Goal: Task Accomplishment & Management: Manage account settings

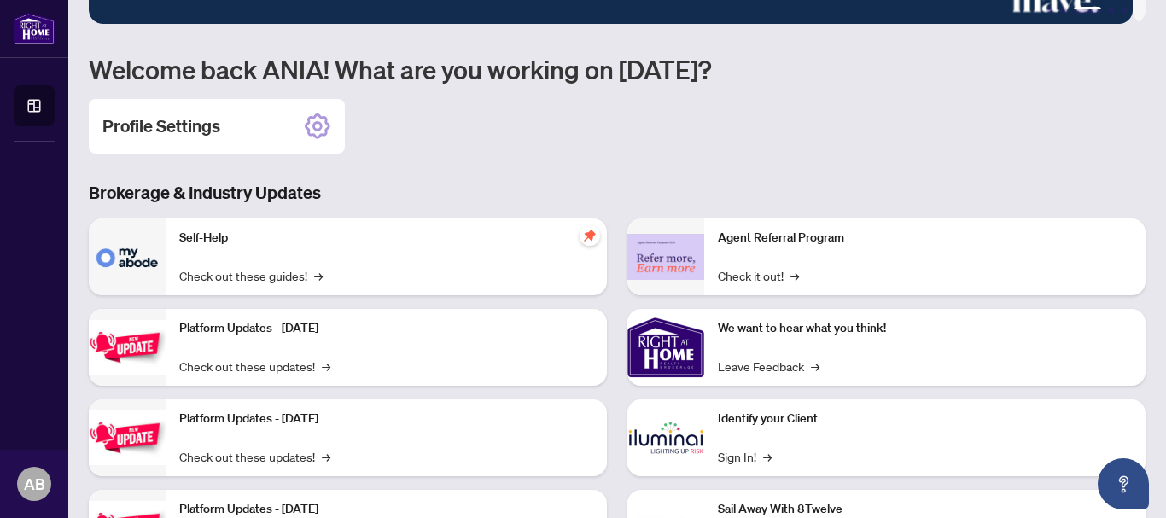
scroll to position [87, 0]
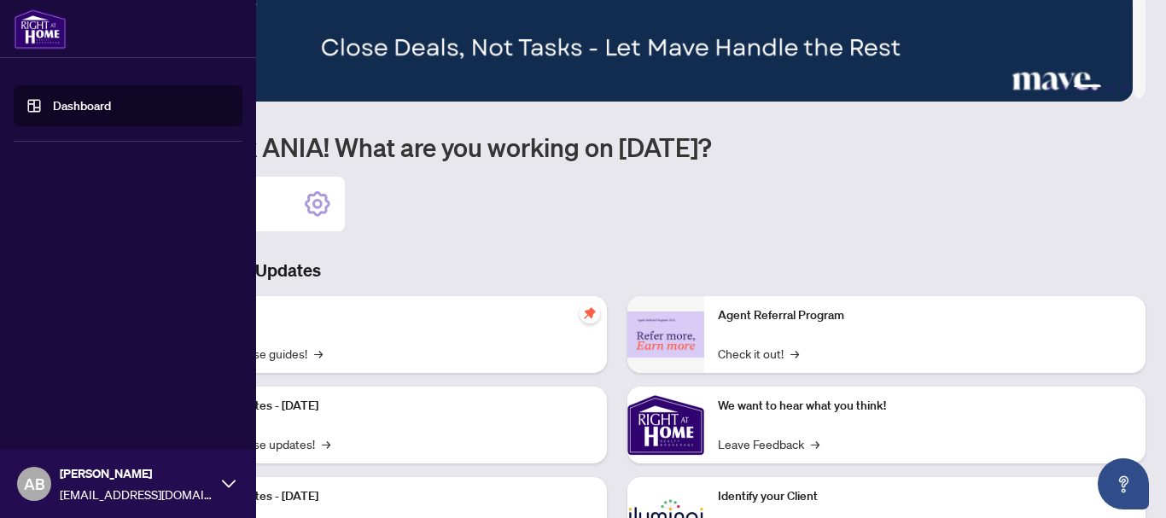
click at [53, 99] on link "Dashboard" at bounding box center [82, 105] width 58 height 15
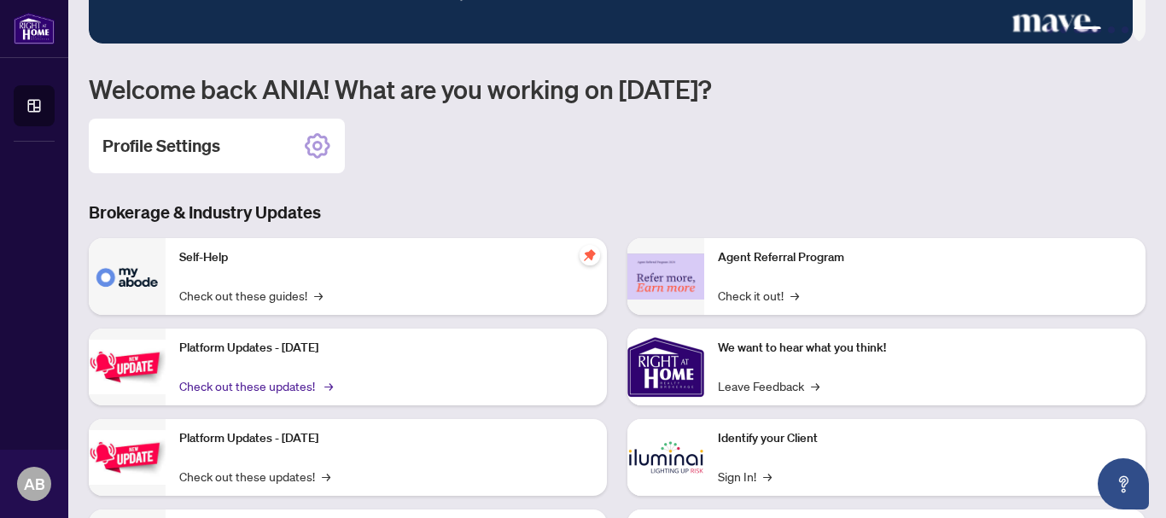
scroll to position [172, 0]
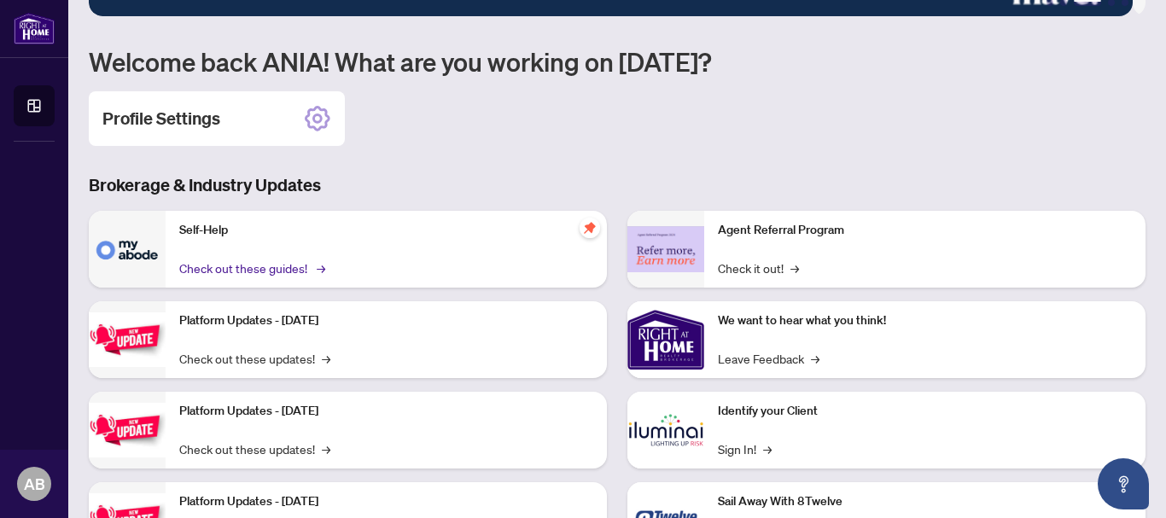
click at [233, 268] on link "Check out these guides! →" at bounding box center [250, 268] width 143 height 19
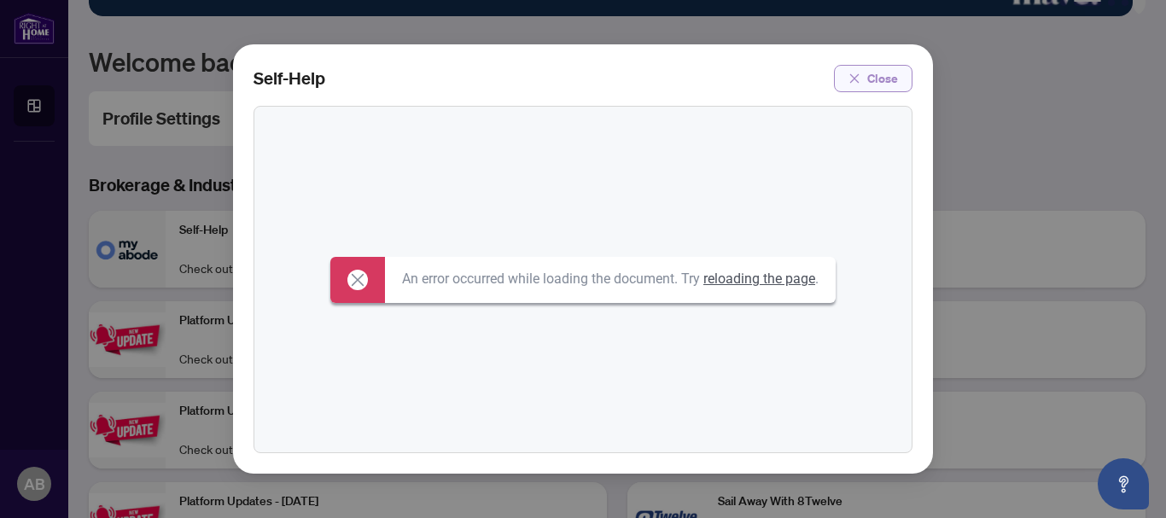
click at [886, 82] on span "Close" at bounding box center [882, 78] width 31 height 27
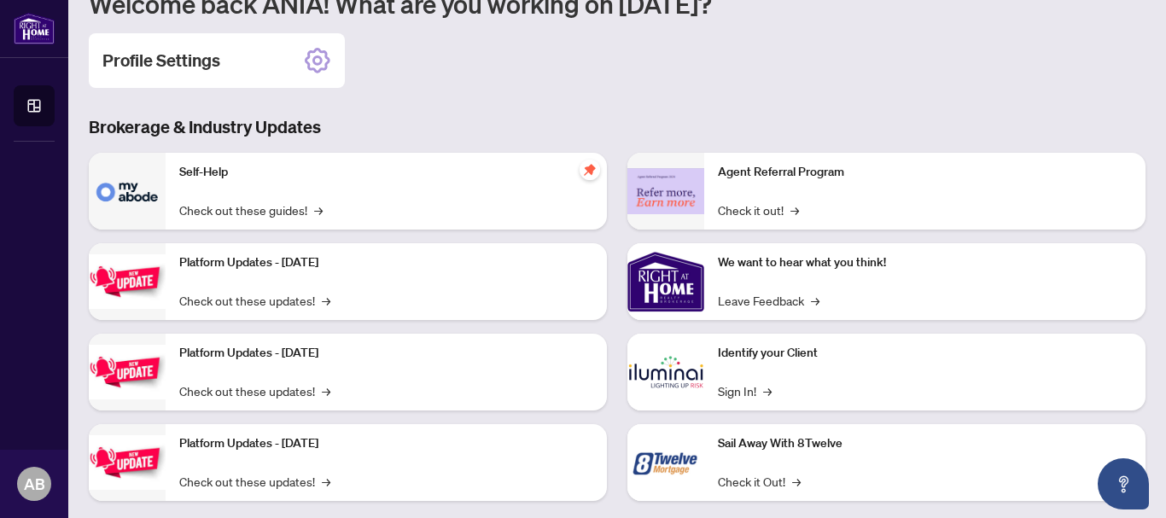
scroll to position [258, 0]
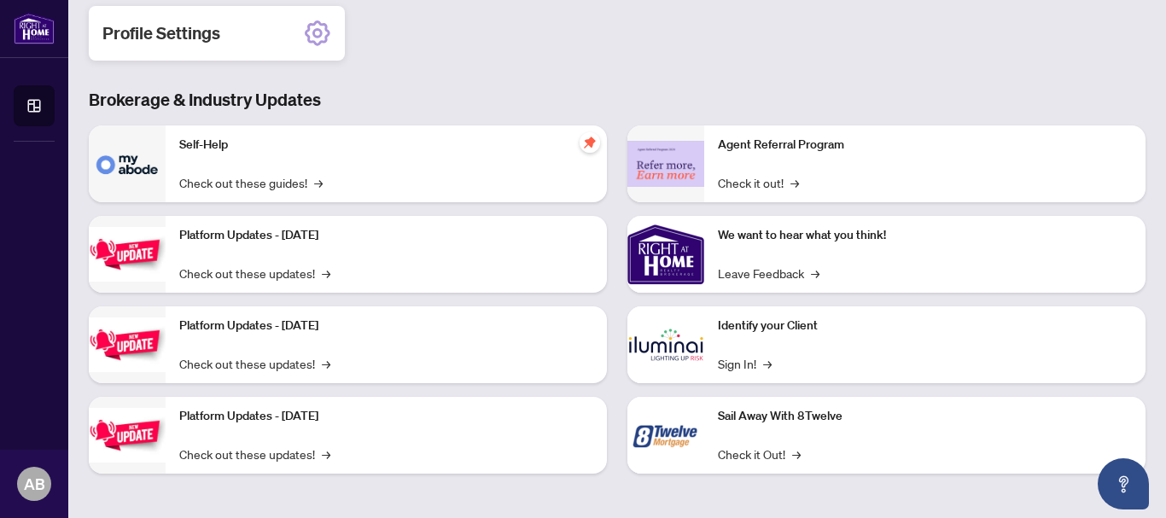
click at [210, 26] on h2 "Profile Settings" at bounding box center [161, 33] width 118 height 24
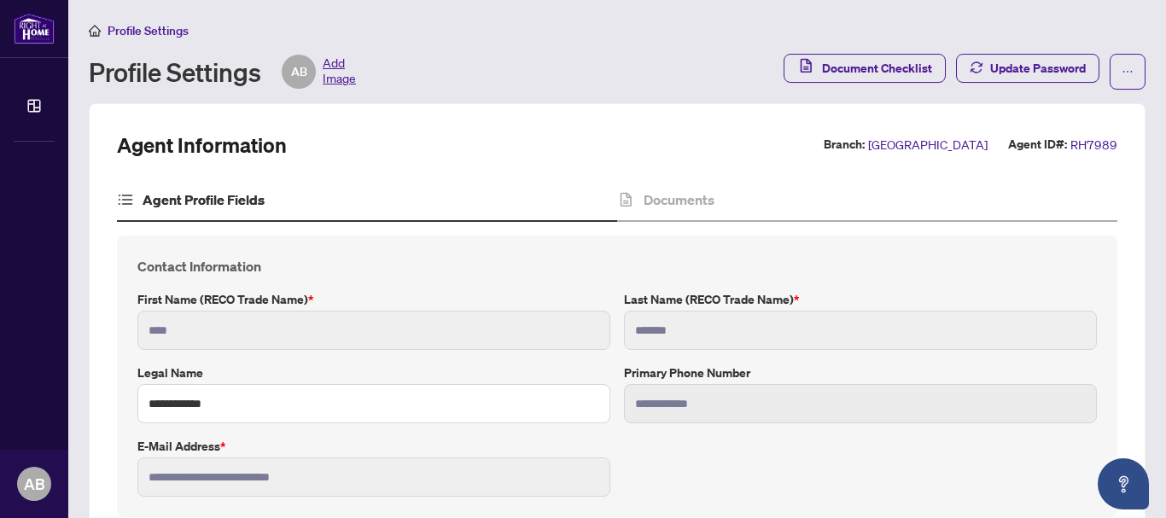
type input "****"
type input "**********"
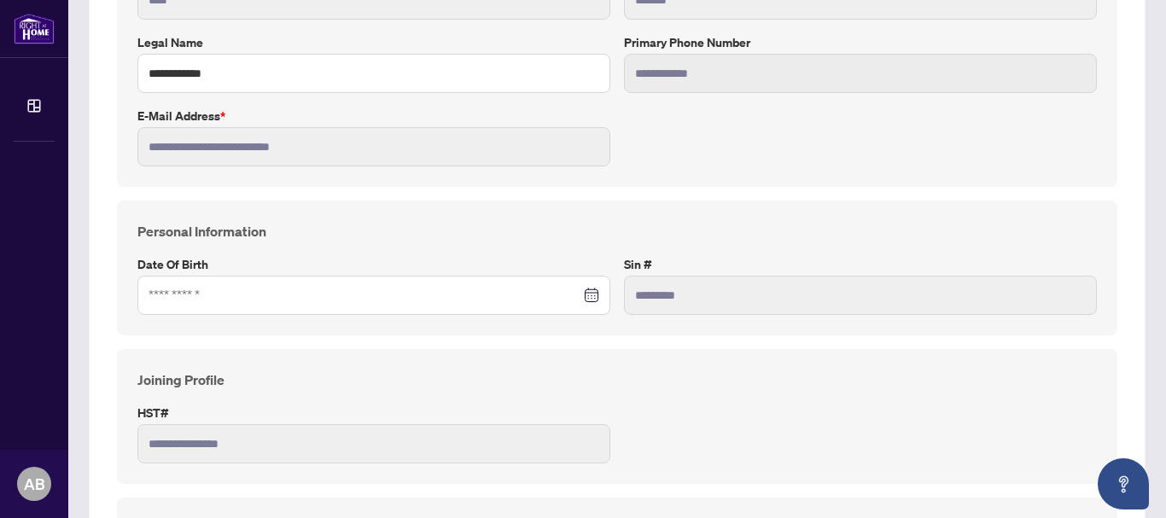
scroll to position [341, 0]
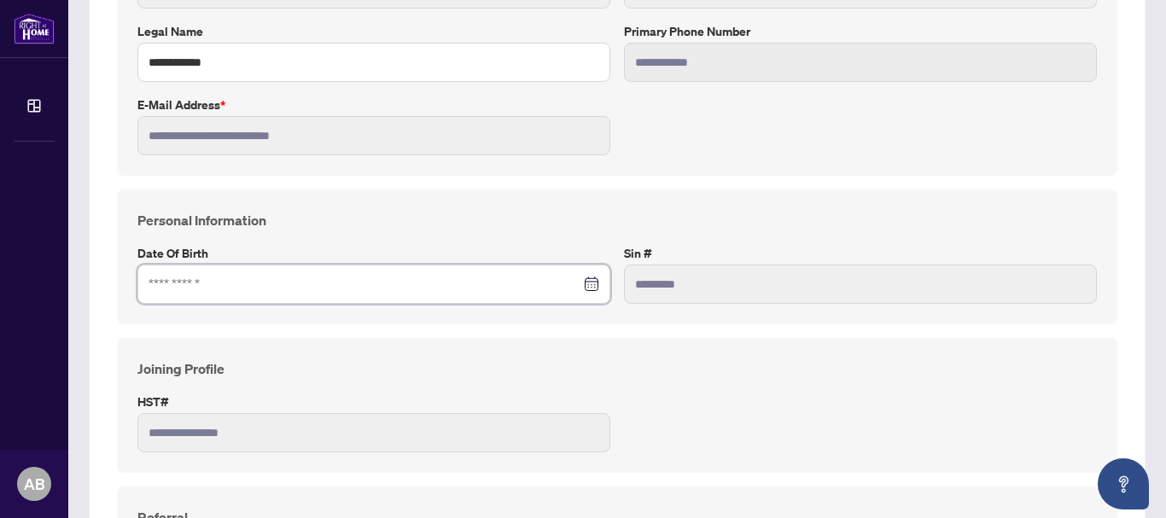
click at [241, 289] on input at bounding box center [365, 284] width 432 height 19
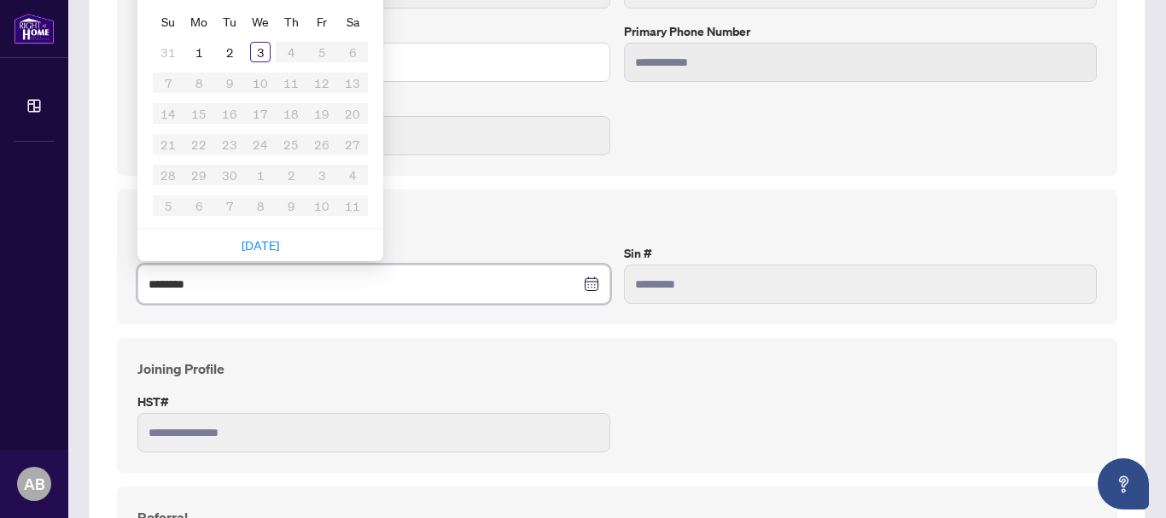
type input "********"
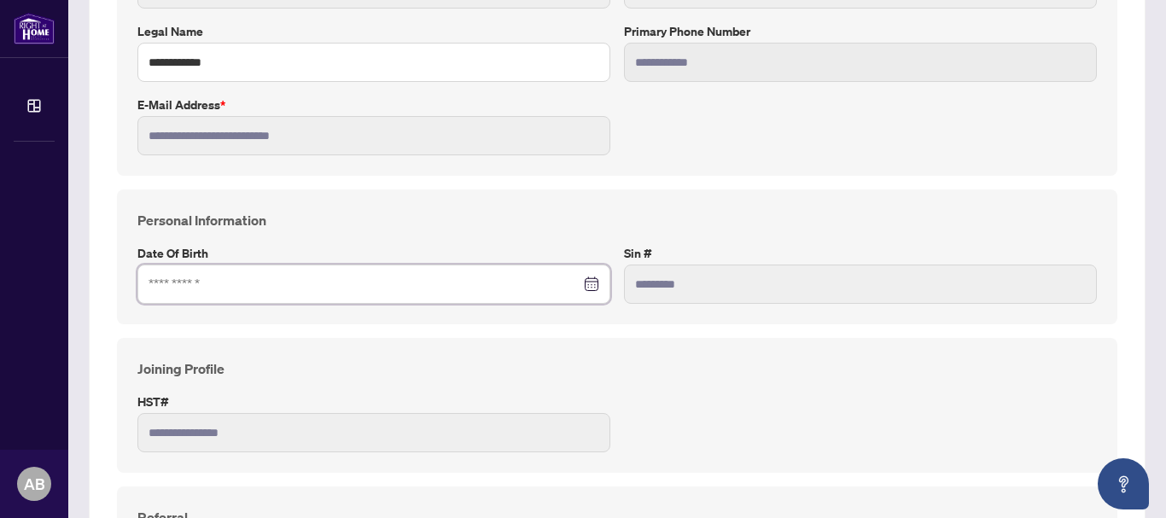
click at [226, 286] on input at bounding box center [365, 284] width 432 height 19
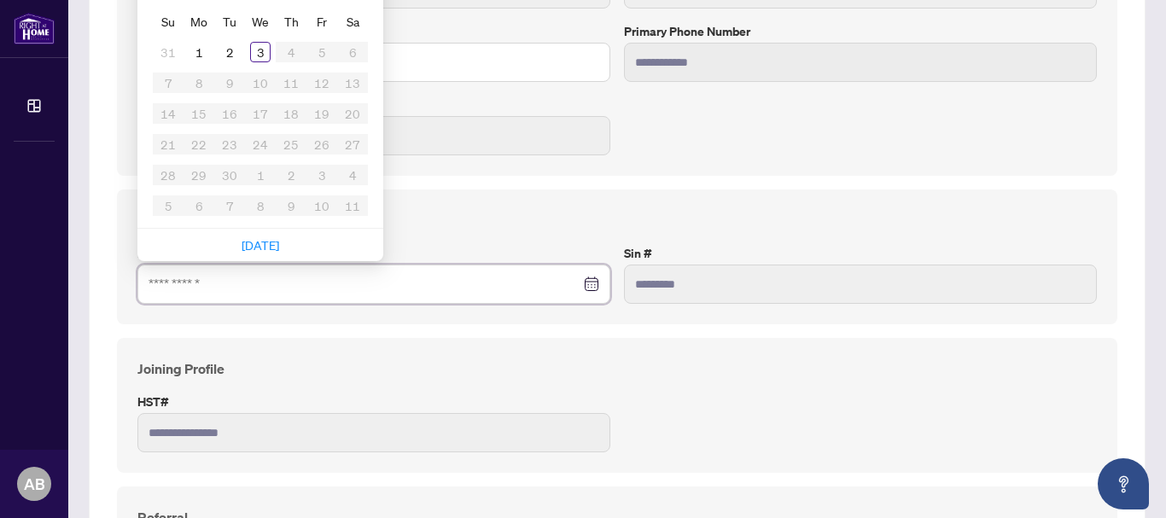
type input "**********"
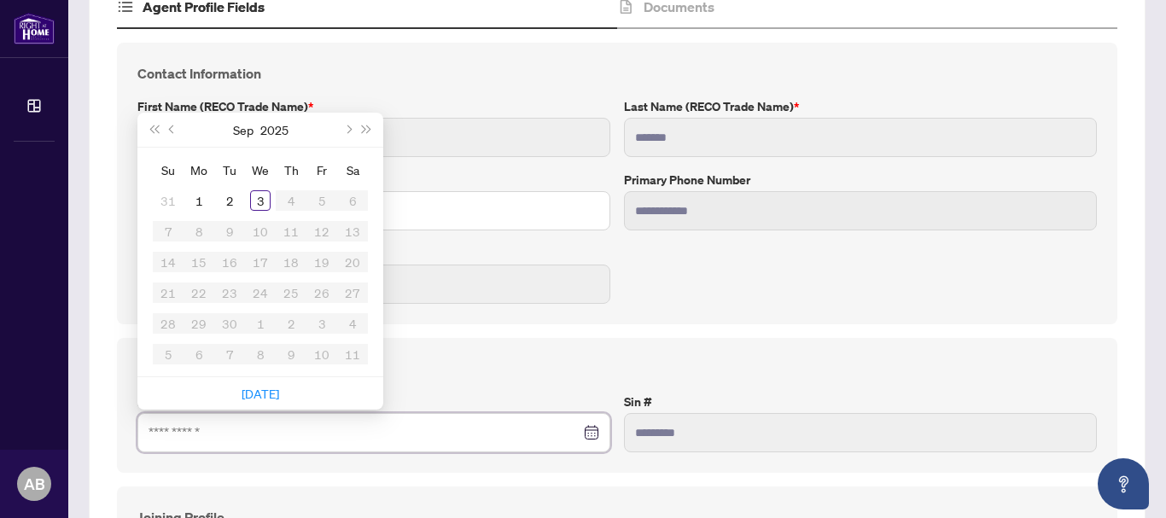
scroll to position [171, 0]
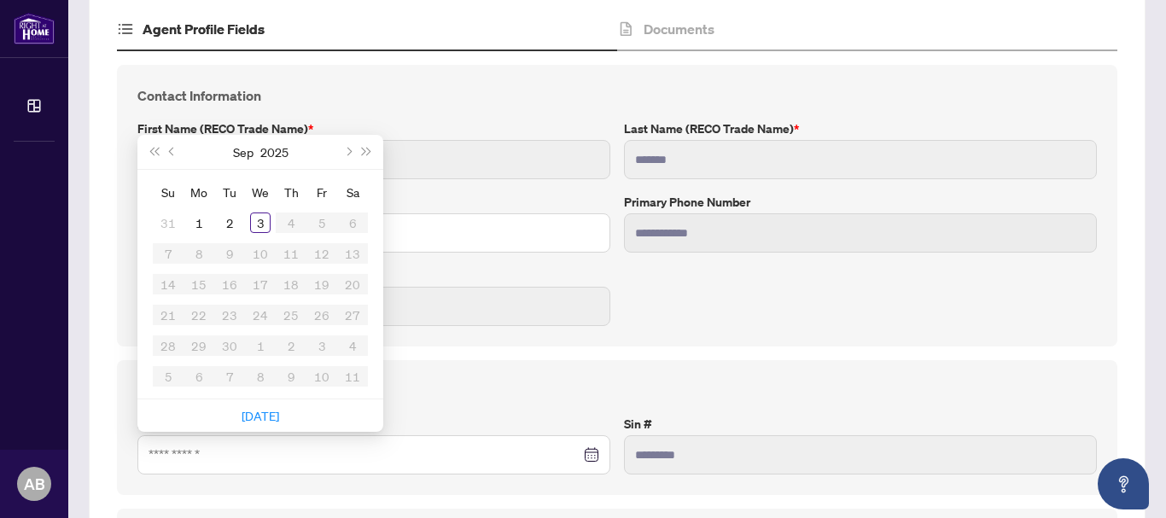
click at [293, 152] on div "Sep 2025" at bounding box center [260, 152] width 155 height 34
click at [344, 149] on button "Next month (PageDown)" at bounding box center [347, 152] width 19 height 34
click at [155, 154] on span "Last year (Control + left)" at bounding box center [153, 152] width 9 height 9
click at [154, 154] on span "Last year (Control + left)" at bounding box center [153, 152] width 9 height 9
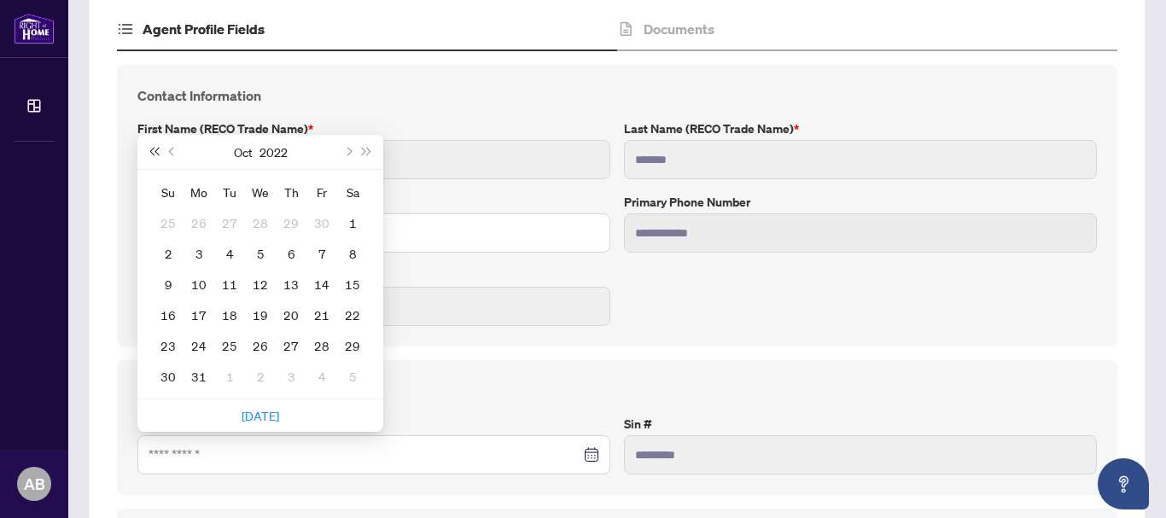
click at [154, 154] on span "Last year (Control + left)" at bounding box center [153, 152] width 9 height 9
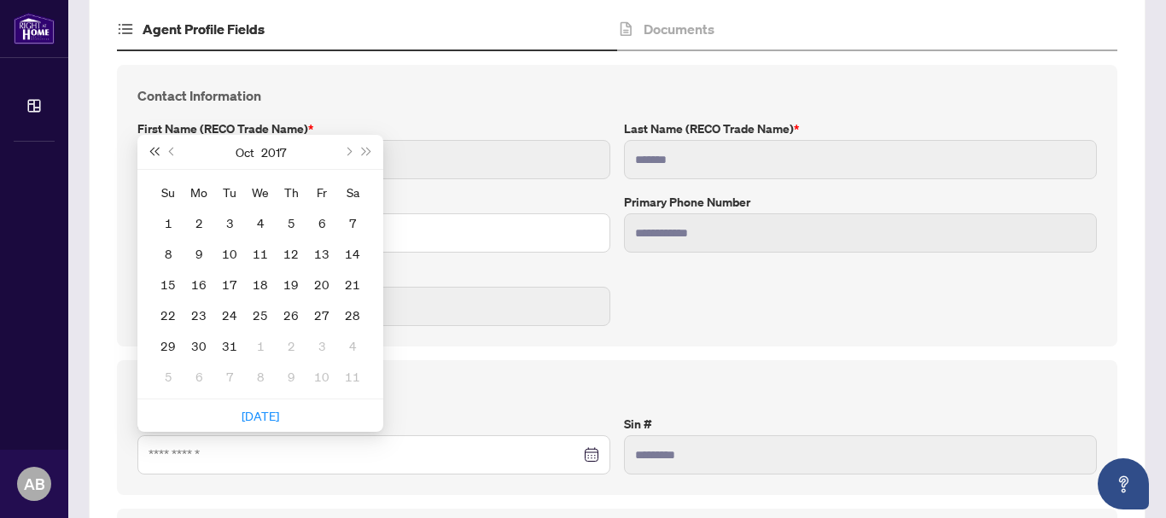
click at [154, 154] on span "Last year (Control + left)" at bounding box center [153, 152] width 9 height 9
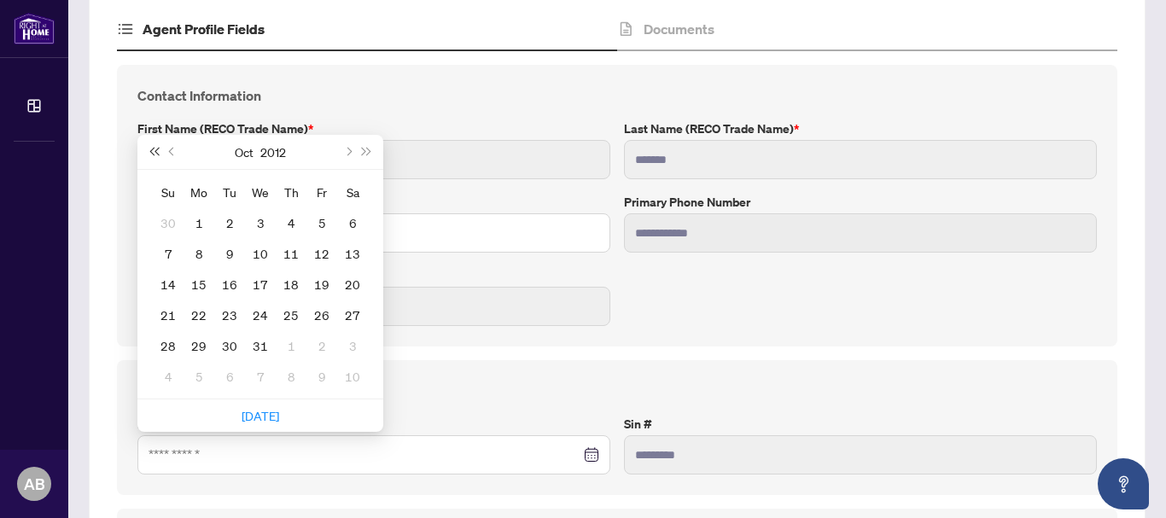
click at [154, 154] on span "Last year (Control + left)" at bounding box center [153, 152] width 9 height 9
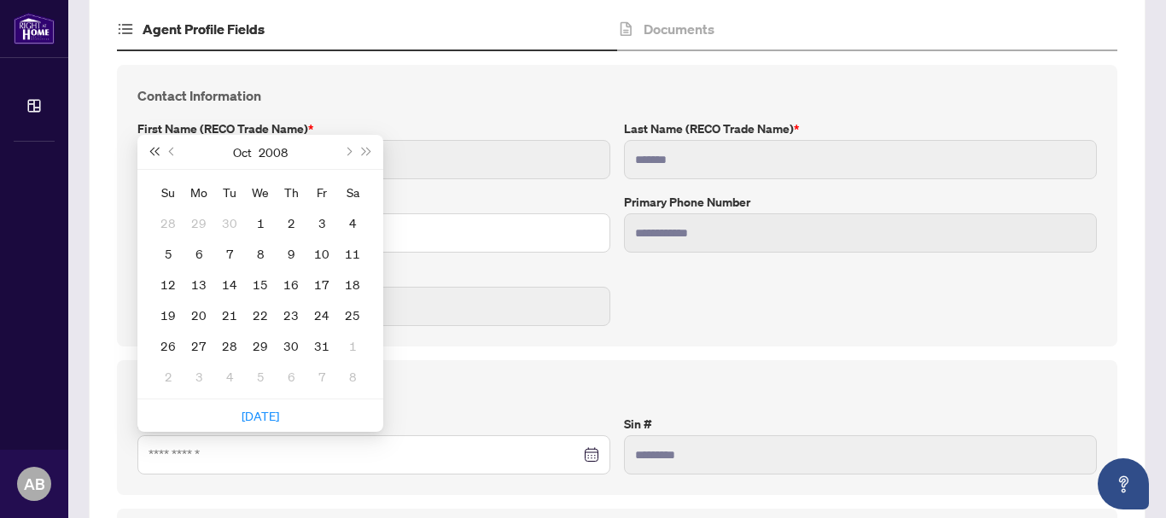
click at [154, 154] on span "Last year (Control + left)" at bounding box center [153, 152] width 9 height 9
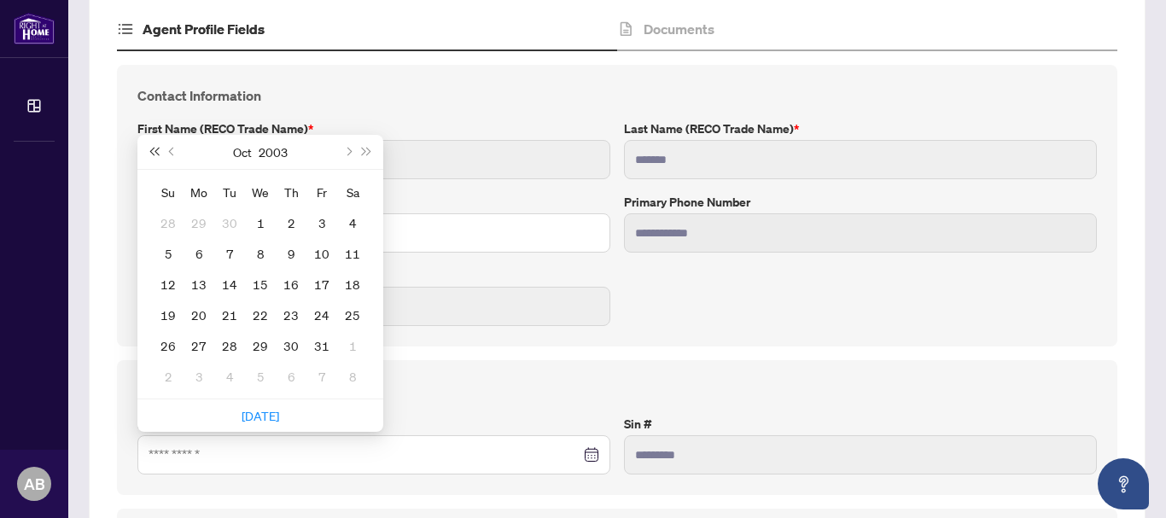
click at [154, 154] on span "Last year (Control + left)" at bounding box center [153, 152] width 9 height 9
click at [154, 155] on span "Last year (Control + left)" at bounding box center [153, 152] width 9 height 9
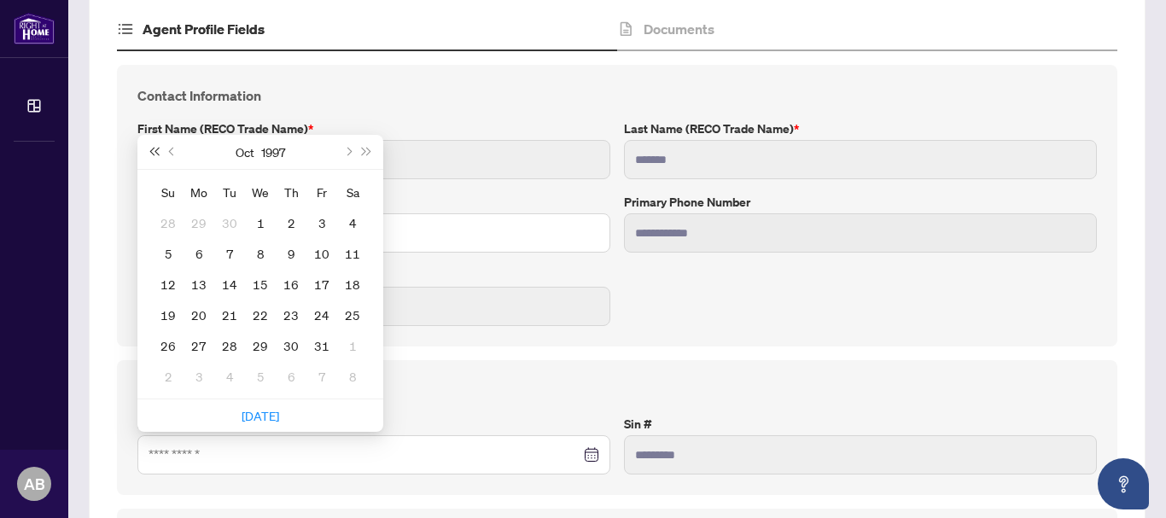
click at [154, 155] on span "Last year (Control + left)" at bounding box center [153, 152] width 9 height 9
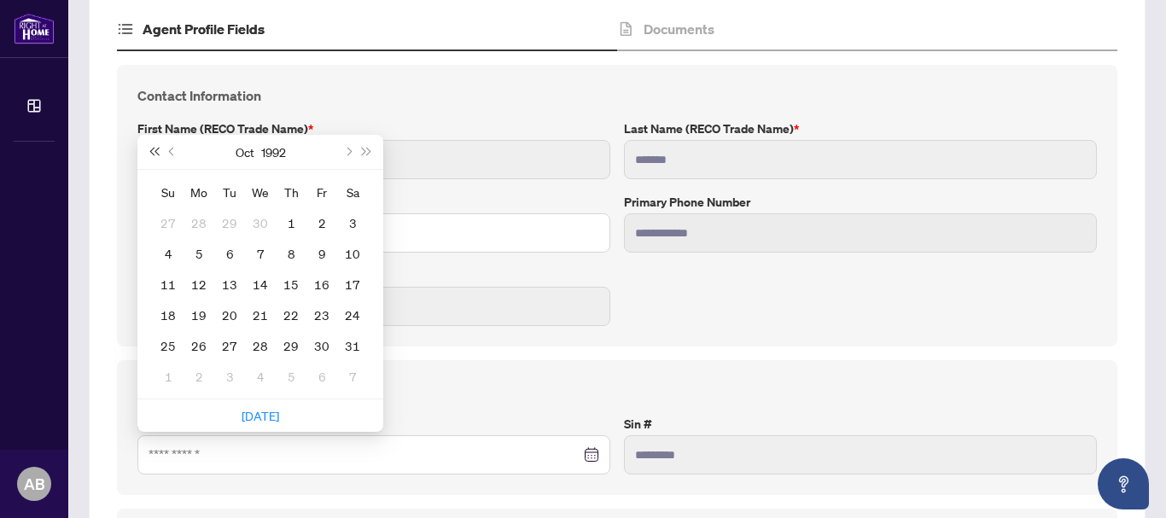
click at [154, 155] on span "Last year (Control + left)" at bounding box center [153, 152] width 9 height 9
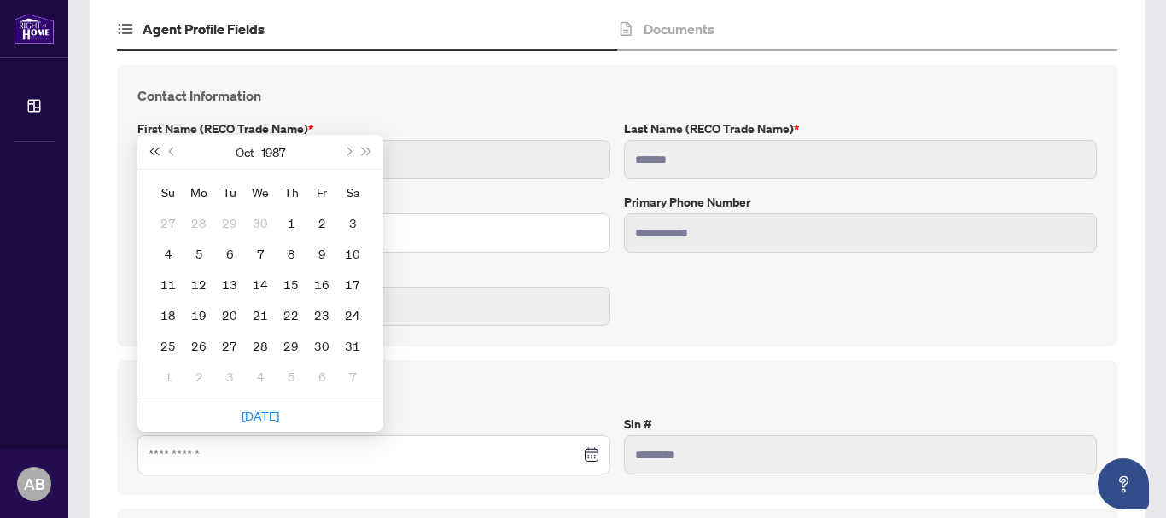
click at [154, 155] on span "Last year (Control + left)" at bounding box center [153, 152] width 9 height 9
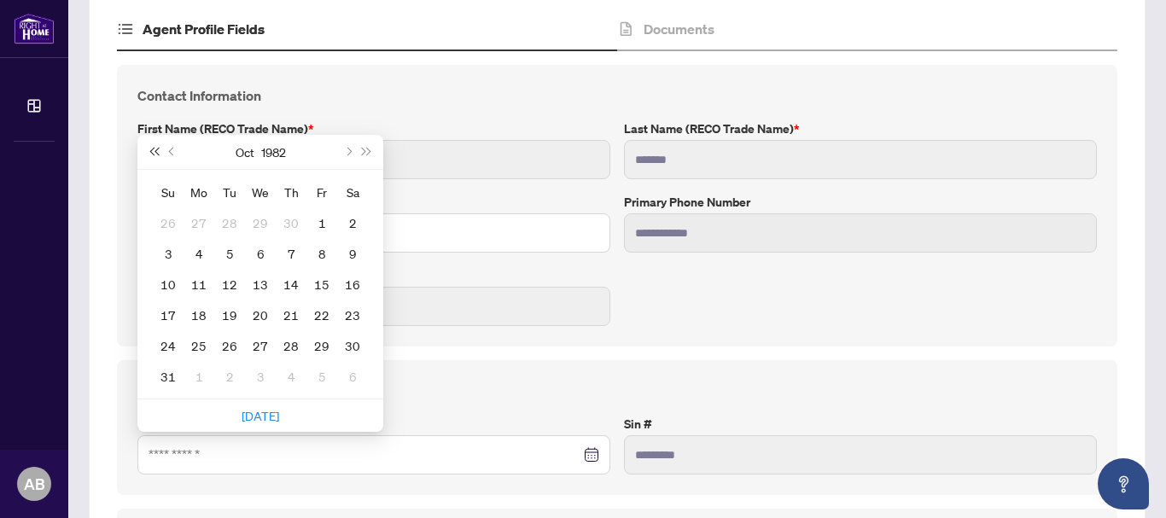
click at [154, 155] on span "Last year (Control + left)" at bounding box center [153, 152] width 9 height 9
click at [172, 153] on span "Previous month (PageUp)" at bounding box center [173, 152] width 9 height 9
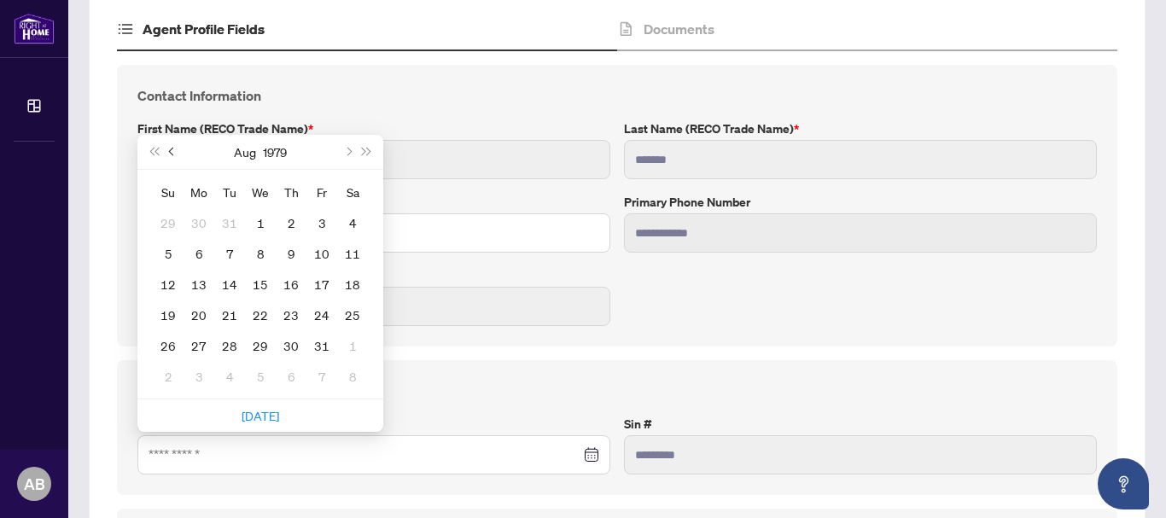
click at [172, 153] on span "Previous month (PageUp)" at bounding box center [173, 152] width 9 height 9
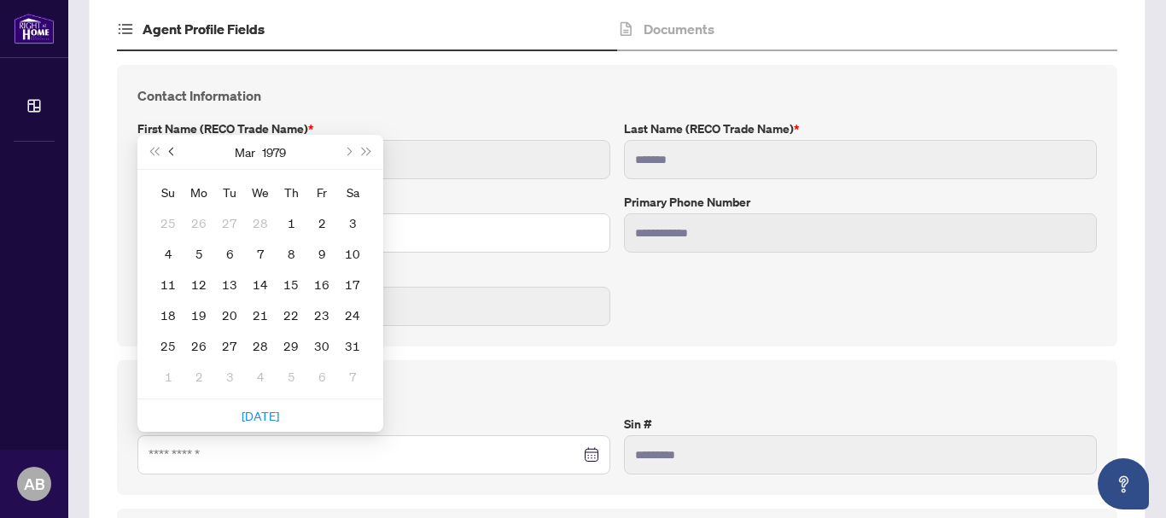
click at [172, 153] on span "Previous month (PageUp)" at bounding box center [173, 152] width 9 height 9
click at [348, 149] on span "Next month (PageDown)" at bounding box center [347, 152] width 9 height 9
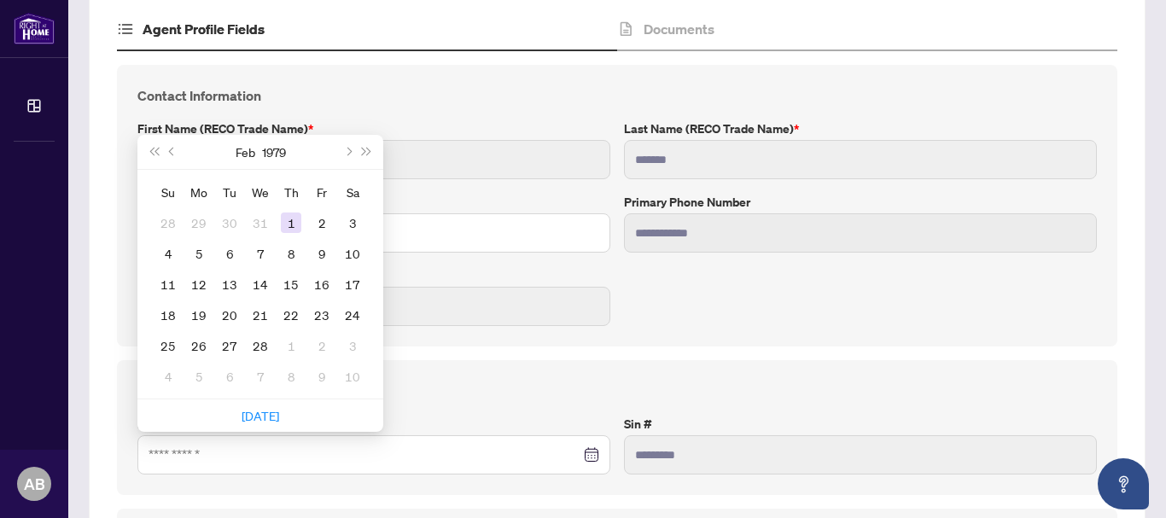
type input "**********"
click at [289, 224] on div "1" at bounding box center [291, 223] width 20 height 20
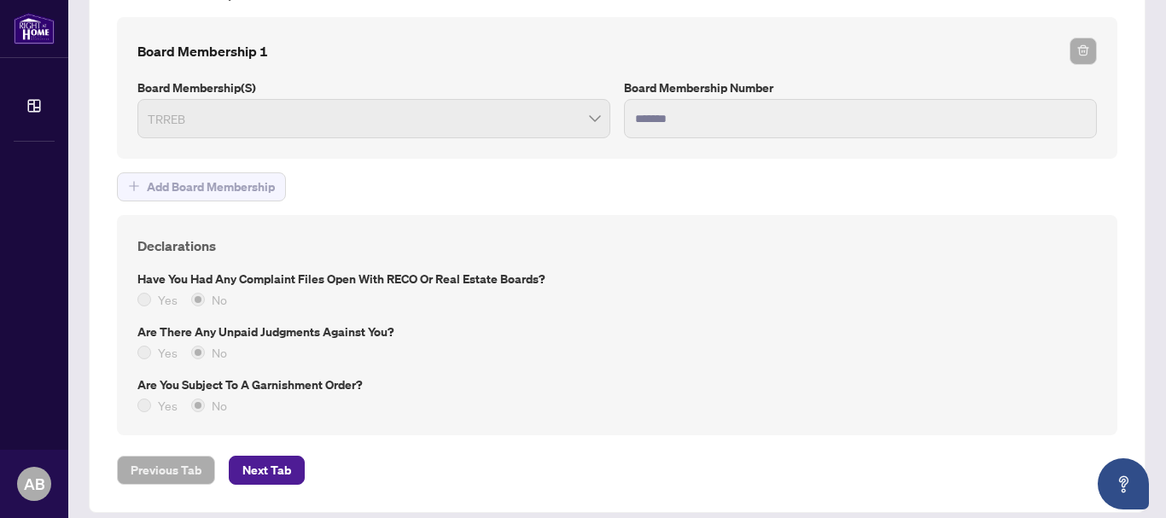
scroll to position [1412, 0]
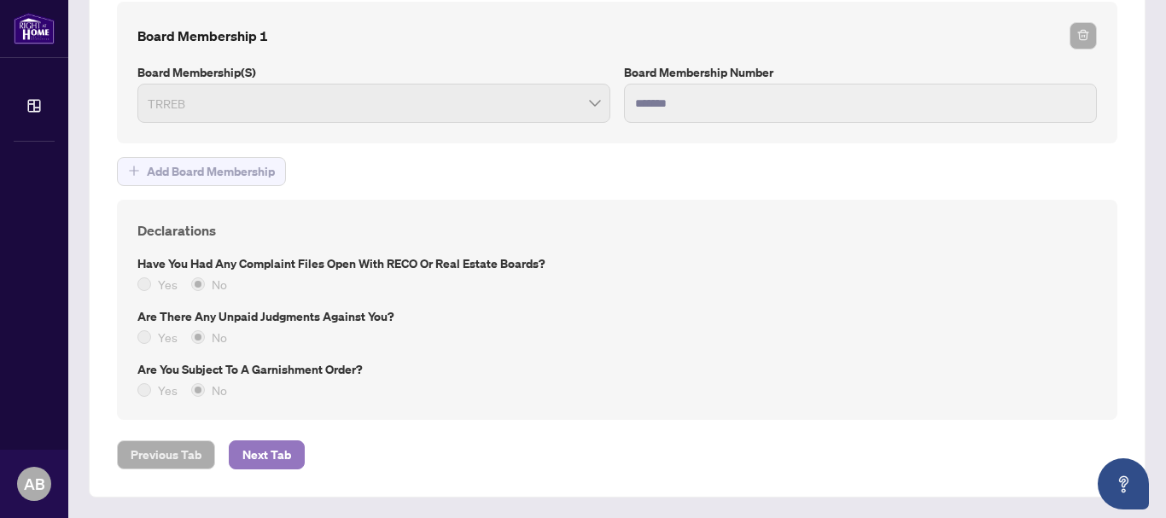
click at [267, 456] on span "Next Tab" at bounding box center [266, 454] width 49 height 27
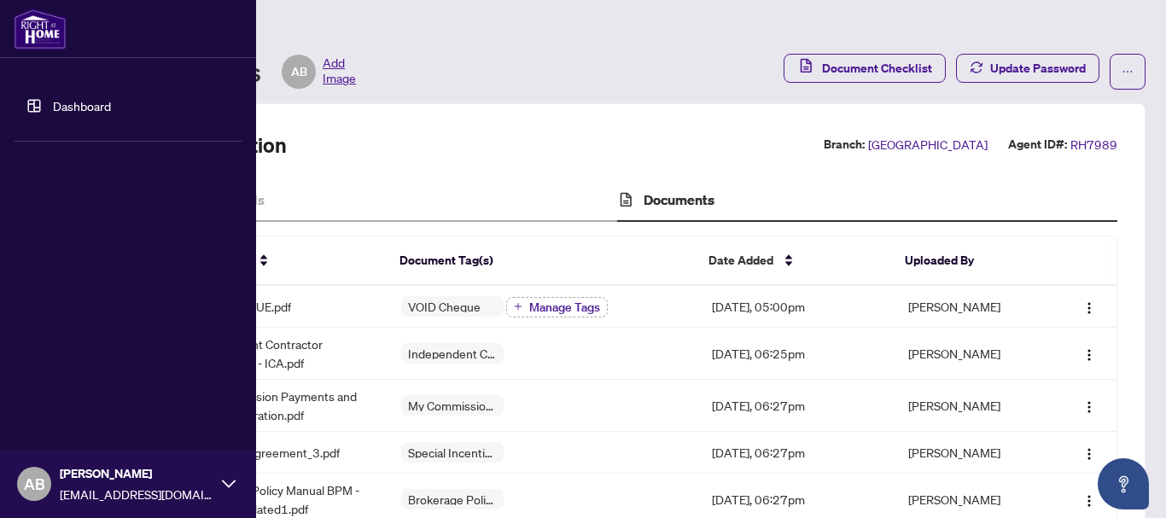
click at [53, 100] on link "Dashboard" at bounding box center [82, 105] width 58 height 15
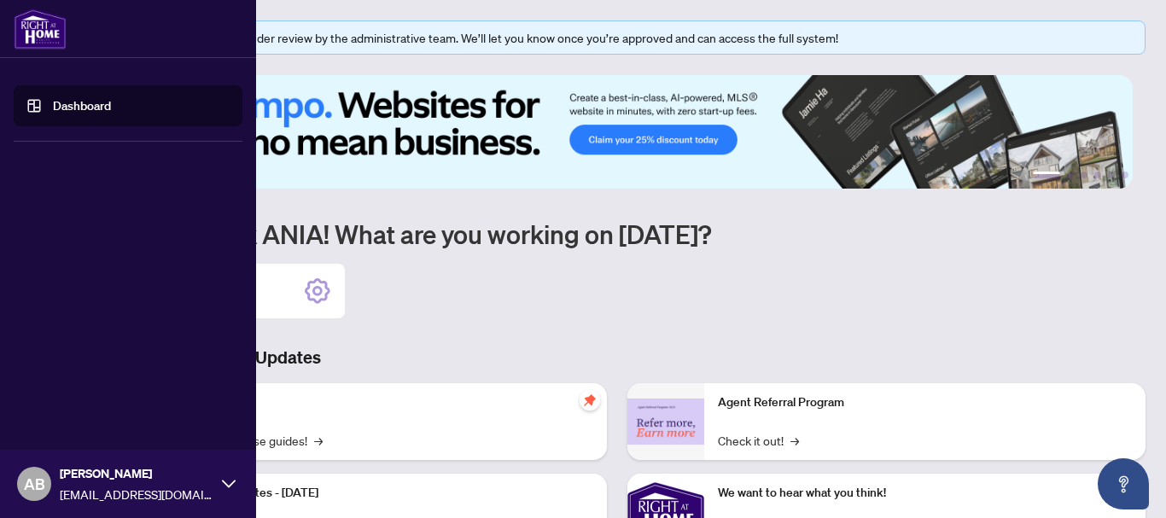
click at [39, 39] on img at bounding box center [40, 29] width 53 height 41
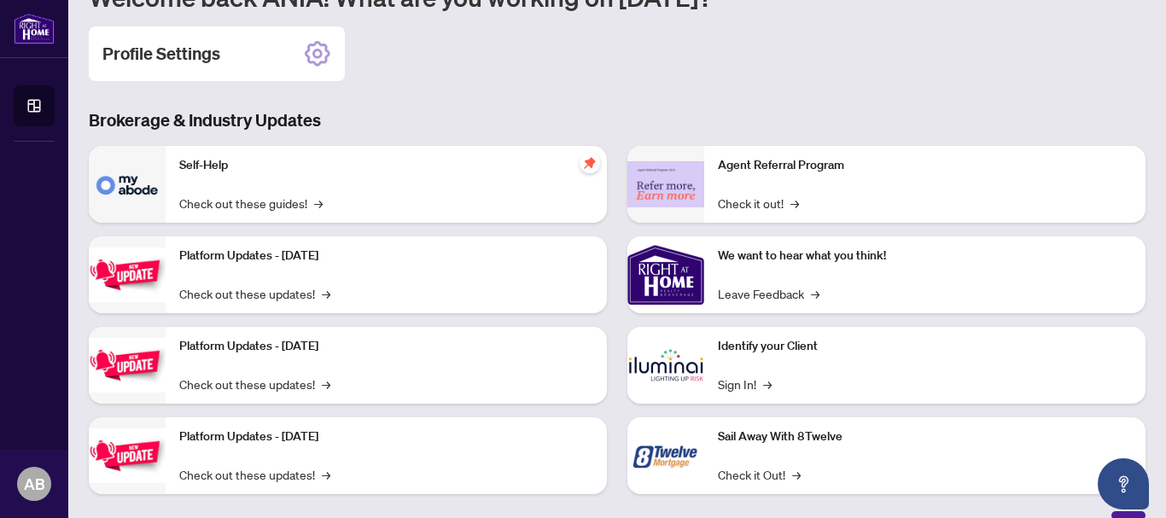
scroll to position [256, 0]
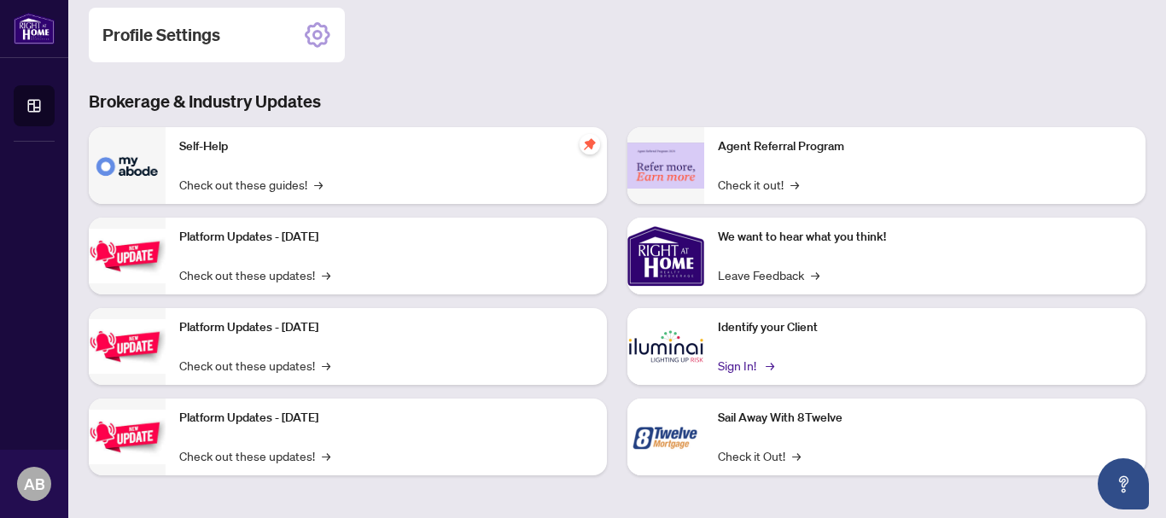
click at [736, 364] on link "Sign In! →" at bounding box center [745, 365] width 54 height 19
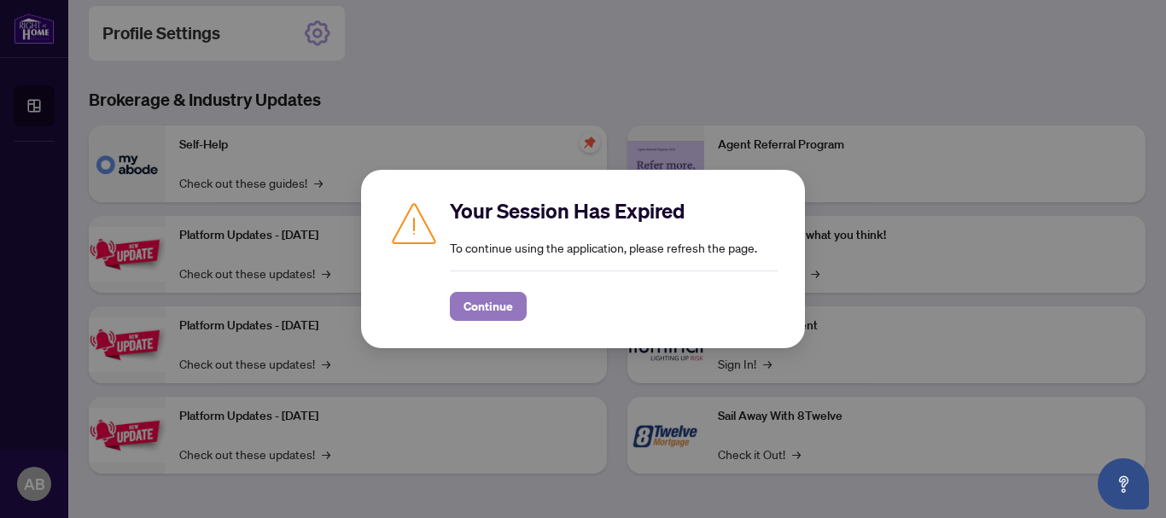
click at [508, 295] on span "Continue" at bounding box center [489, 306] width 50 height 27
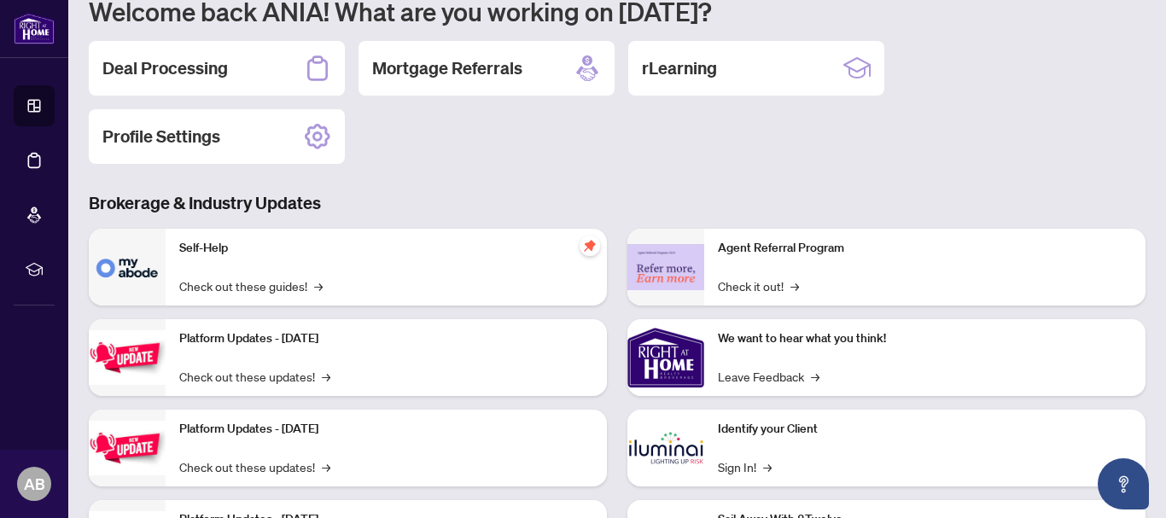
scroll to position [171, 0]
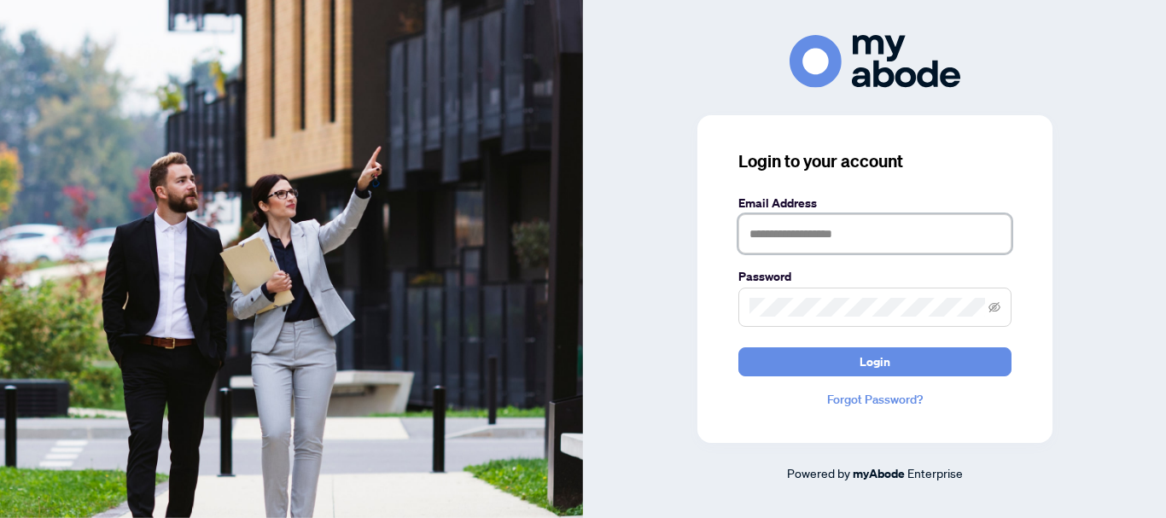
click at [788, 228] on input "text" at bounding box center [874, 233] width 273 height 39
type input "**********"
click at [989, 302] on icon "eye-invisible" at bounding box center [995, 307] width 12 height 12
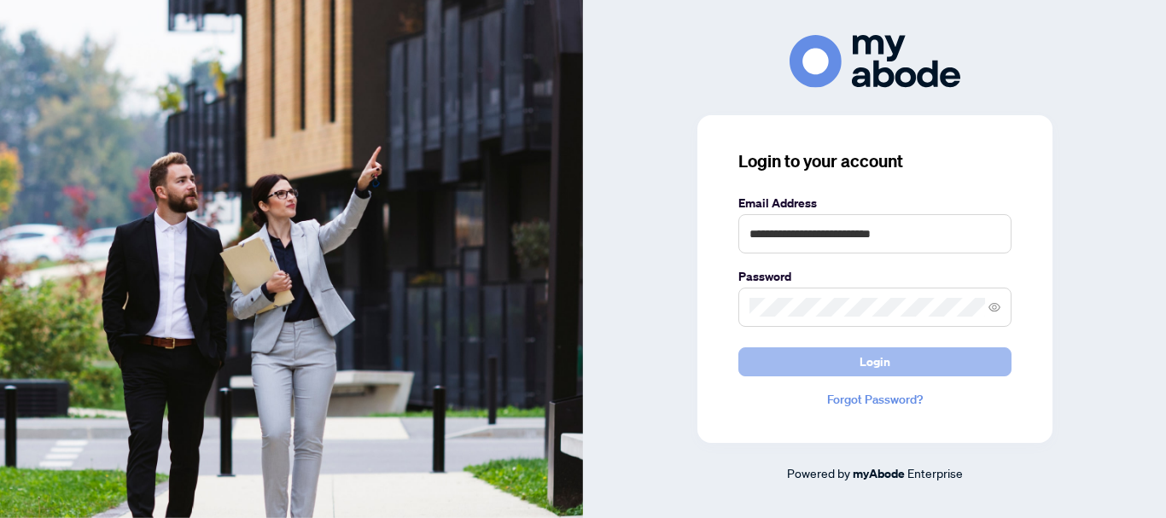
click at [884, 358] on span "Login" at bounding box center [875, 361] width 31 height 27
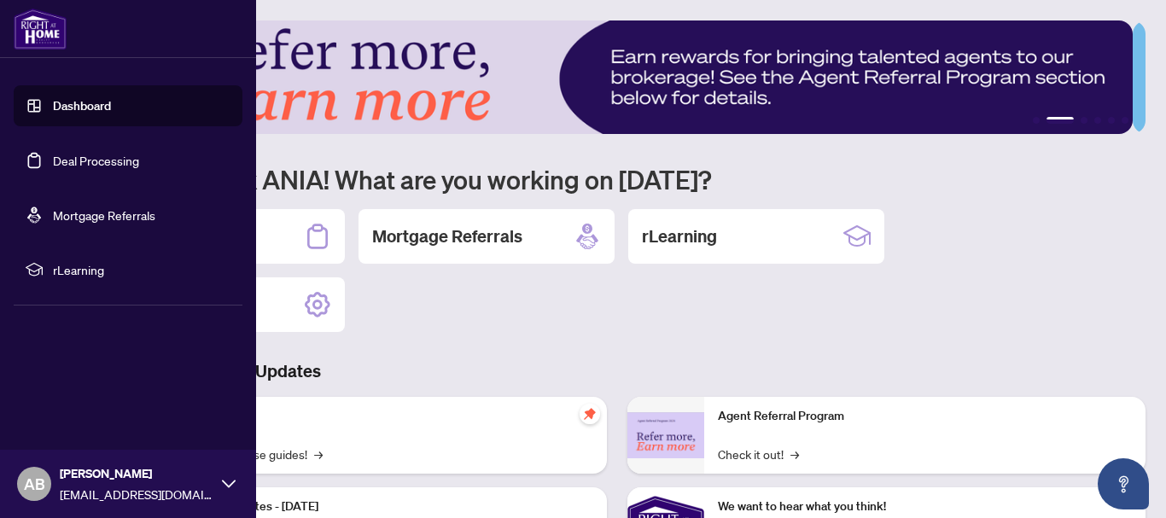
click at [63, 262] on span "rLearning" at bounding box center [142, 269] width 178 height 19
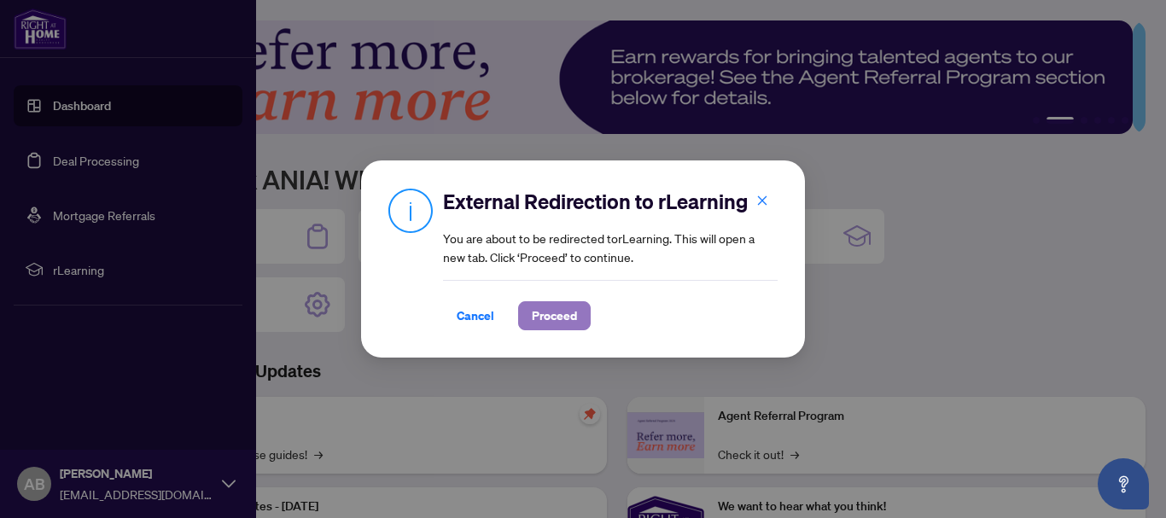
click at [546, 309] on span "Proceed" at bounding box center [554, 315] width 45 height 27
